Goal: Task Accomplishment & Management: Manage account settings

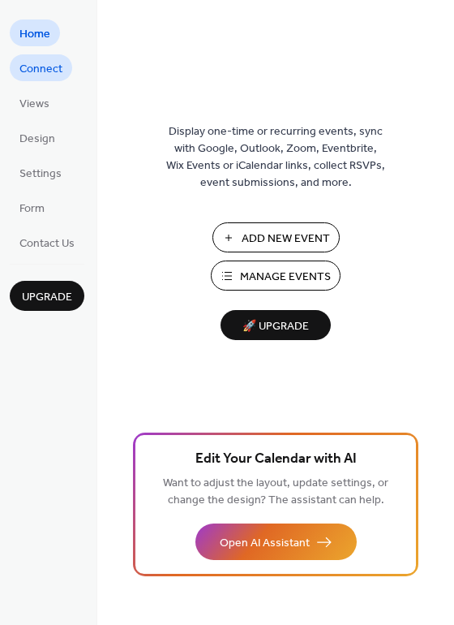
click at [22, 71] on span "Connect" at bounding box center [40, 69] width 43 height 17
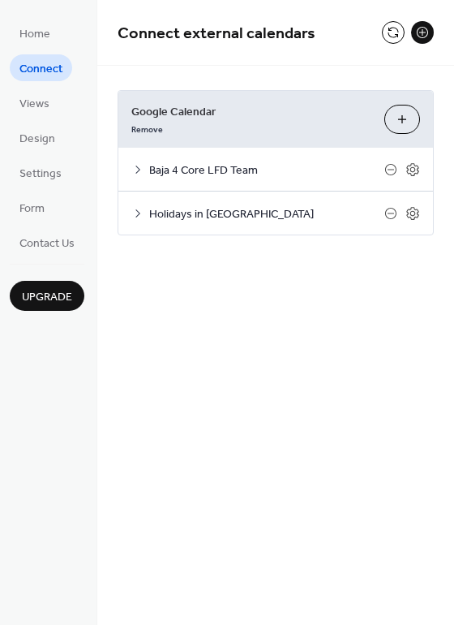
click at [176, 168] on span "Baja 4 Core LFD Team" at bounding box center [266, 170] width 235 height 17
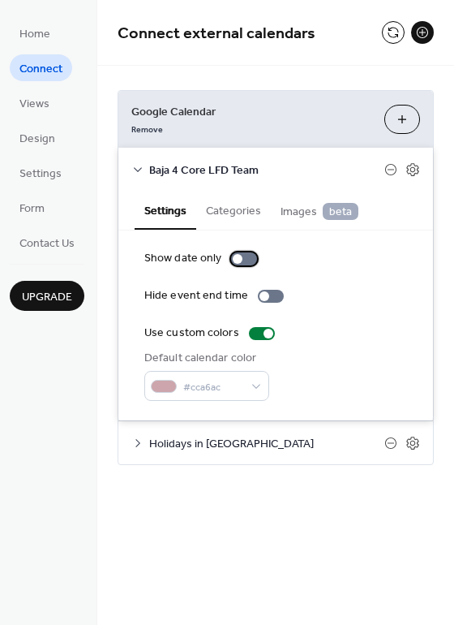
click at [236, 258] on div at bounding box center [238, 259] width 10 height 10
click at [248, 259] on div at bounding box center [251, 259] width 10 height 10
click at [288, 213] on span "Images beta" at bounding box center [320, 212] width 78 height 18
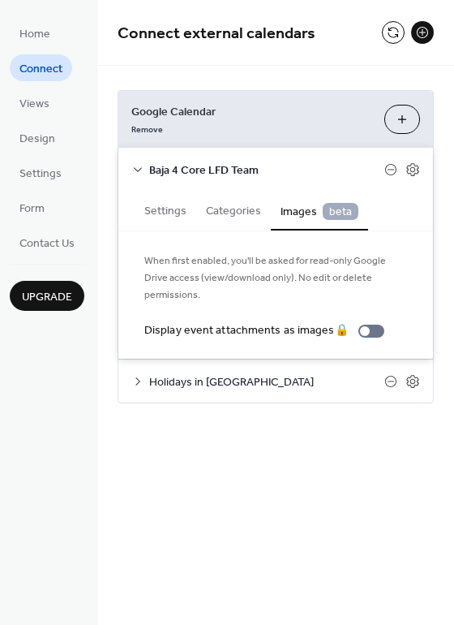
click at [244, 207] on button "Categories" at bounding box center [233, 209] width 75 height 37
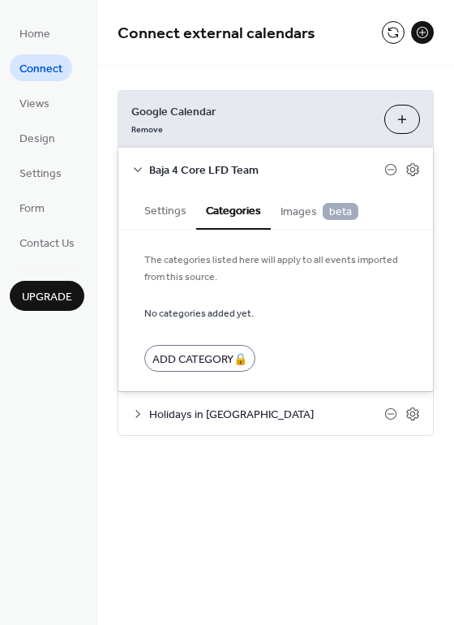
click at [166, 213] on button "Settings" at bounding box center [166, 209] width 62 height 37
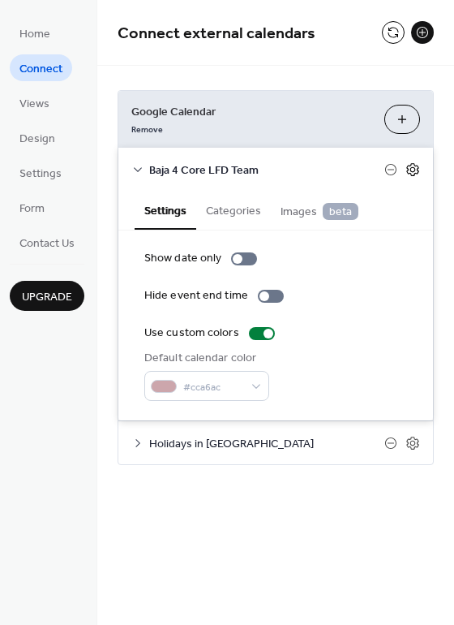
click at [418, 170] on icon at bounding box center [413, 169] width 12 height 13
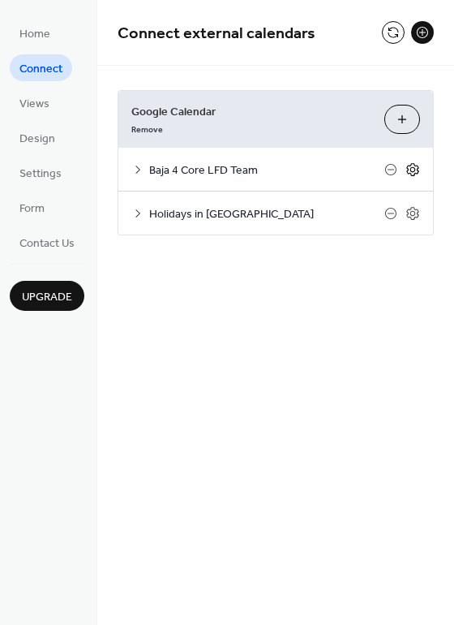
click at [414, 170] on icon at bounding box center [413, 169] width 15 height 15
